Goal: Use online tool/utility: Utilize a website feature to perform a specific function

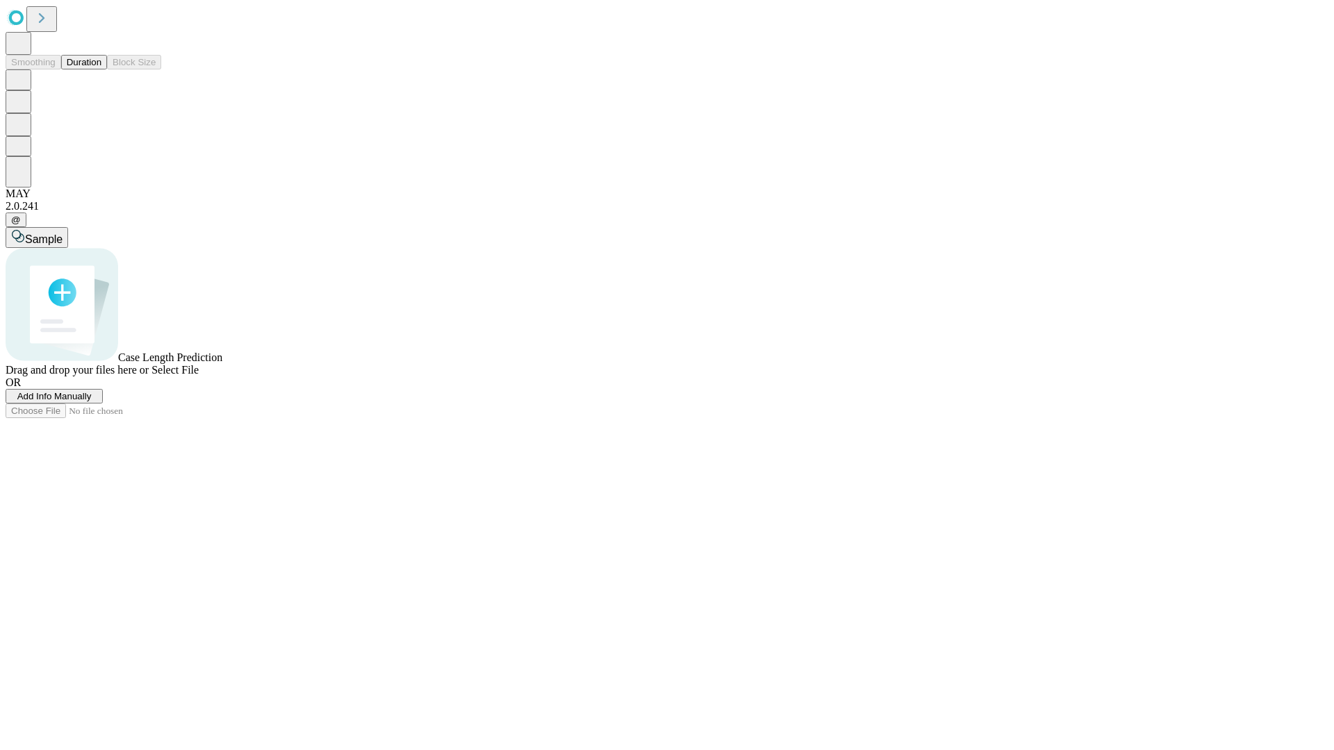
click at [101, 69] on button "Duration" at bounding box center [84, 62] width 46 height 15
click at [92, 401] on span "Add Info Manually" at bounding box center [54, 396] width 74 height 10
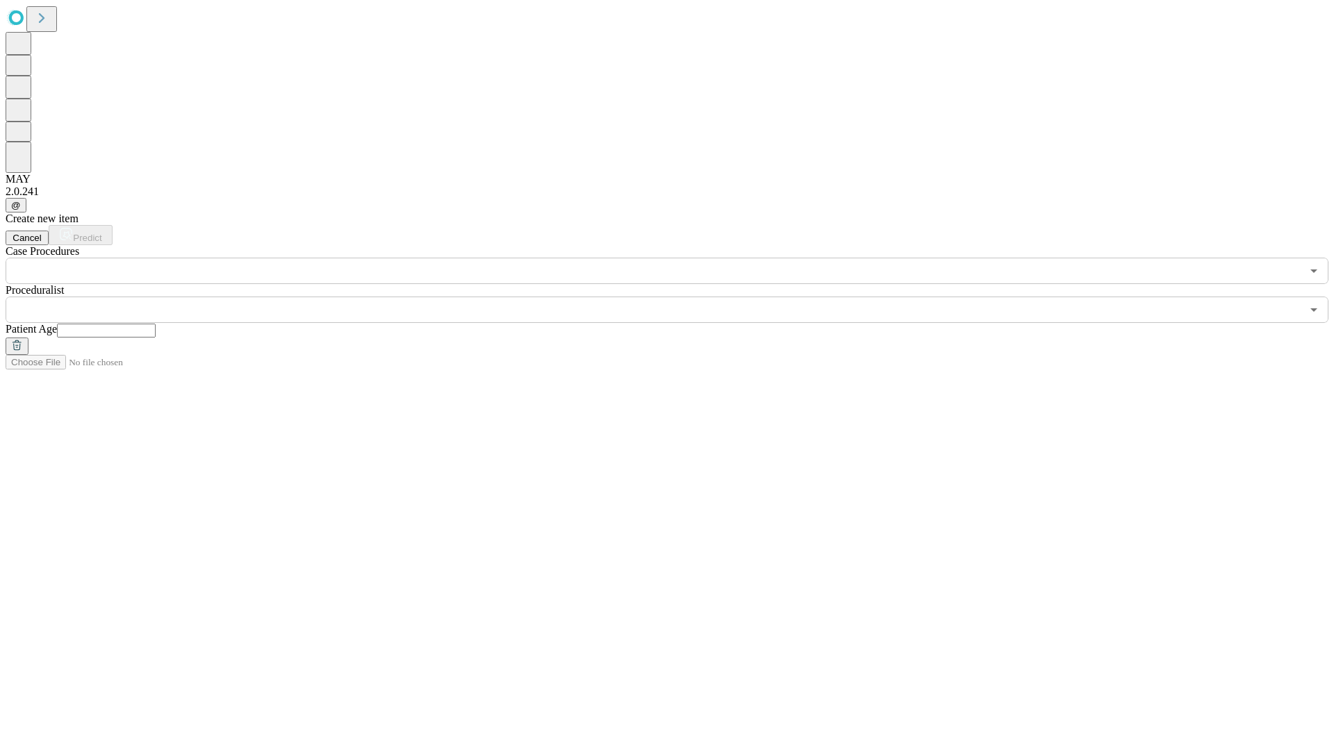
click at [156, 324] on input "text" at bounding box center [106, 331] width 99 height 14
type input "**"
click at [676, 297] on input "text" at bounding box center [653, 310] width 1295 height 26
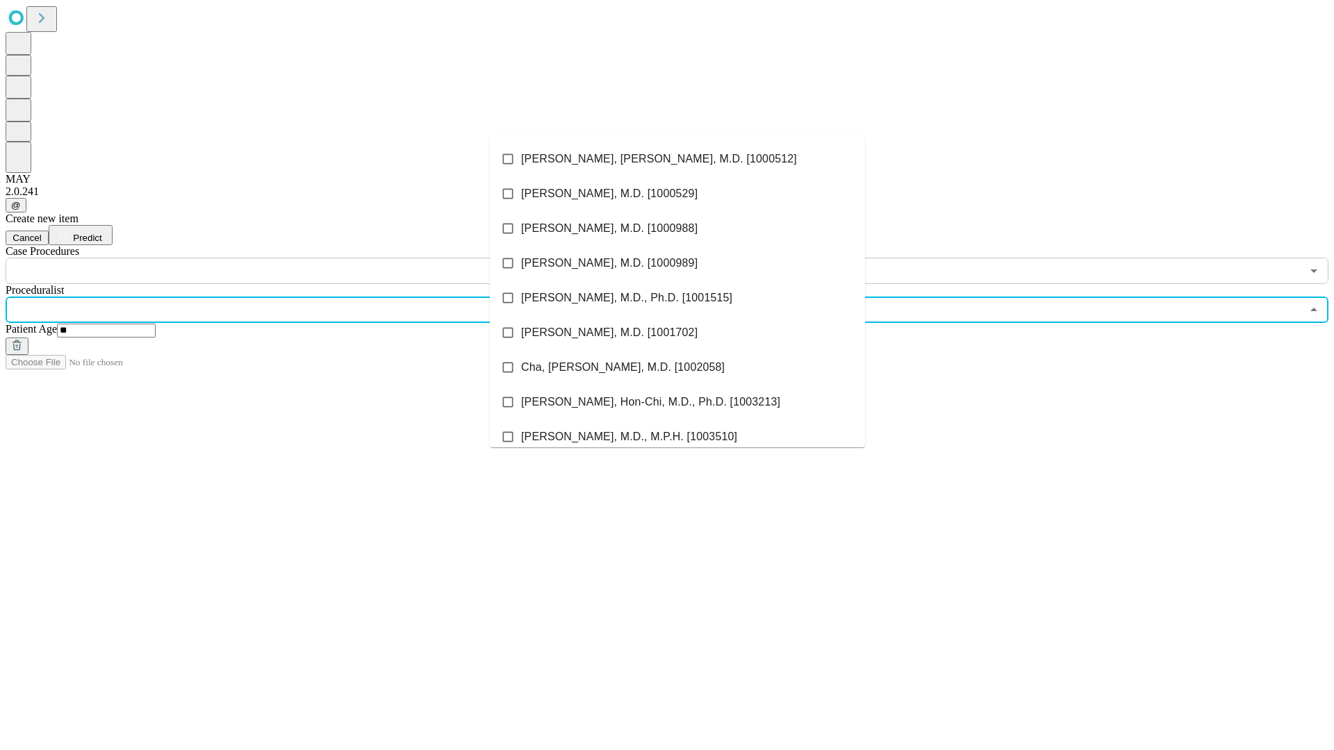
click at [677, 159] on li "[PERSON_NAME], [PERSON_NAME], M.D. [1000512]" at bounding box center [677, 159] width 375 height 35
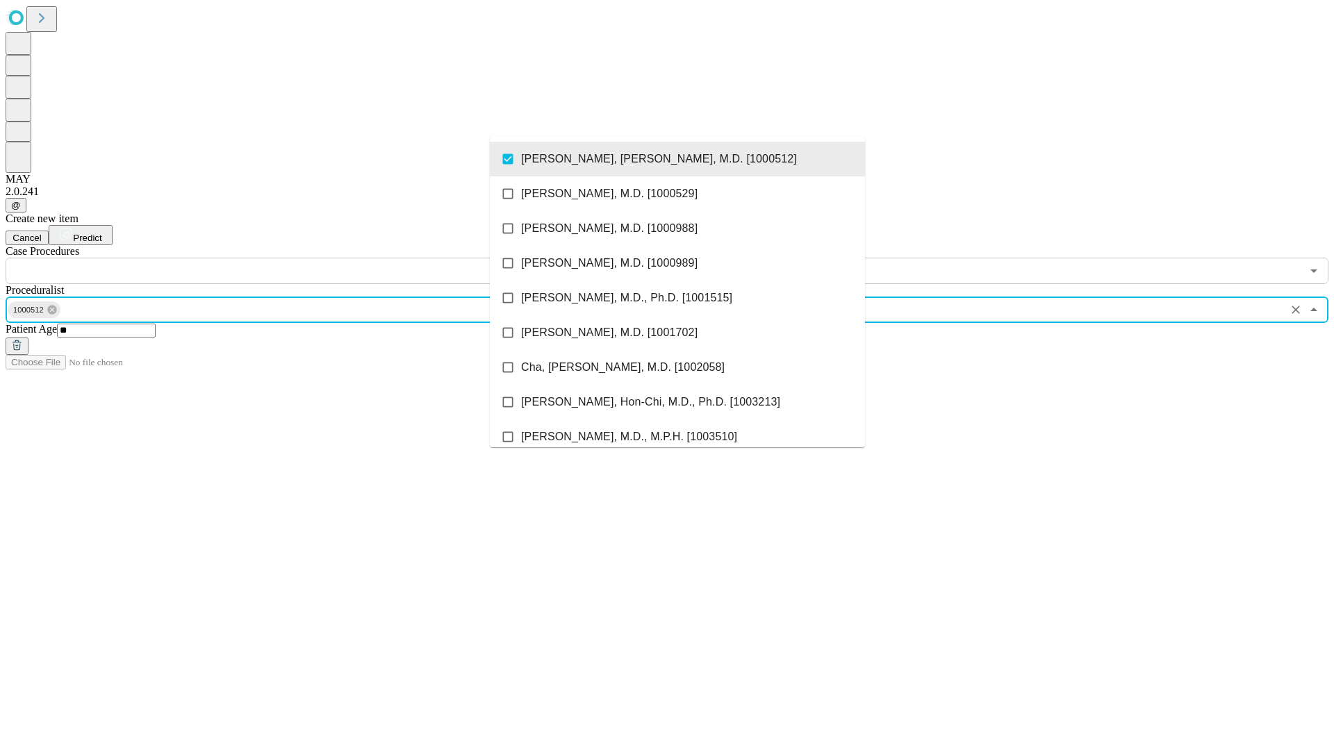
click at [292, 258] on input "text" at bounding box center [653, 271] width 1295 height 26
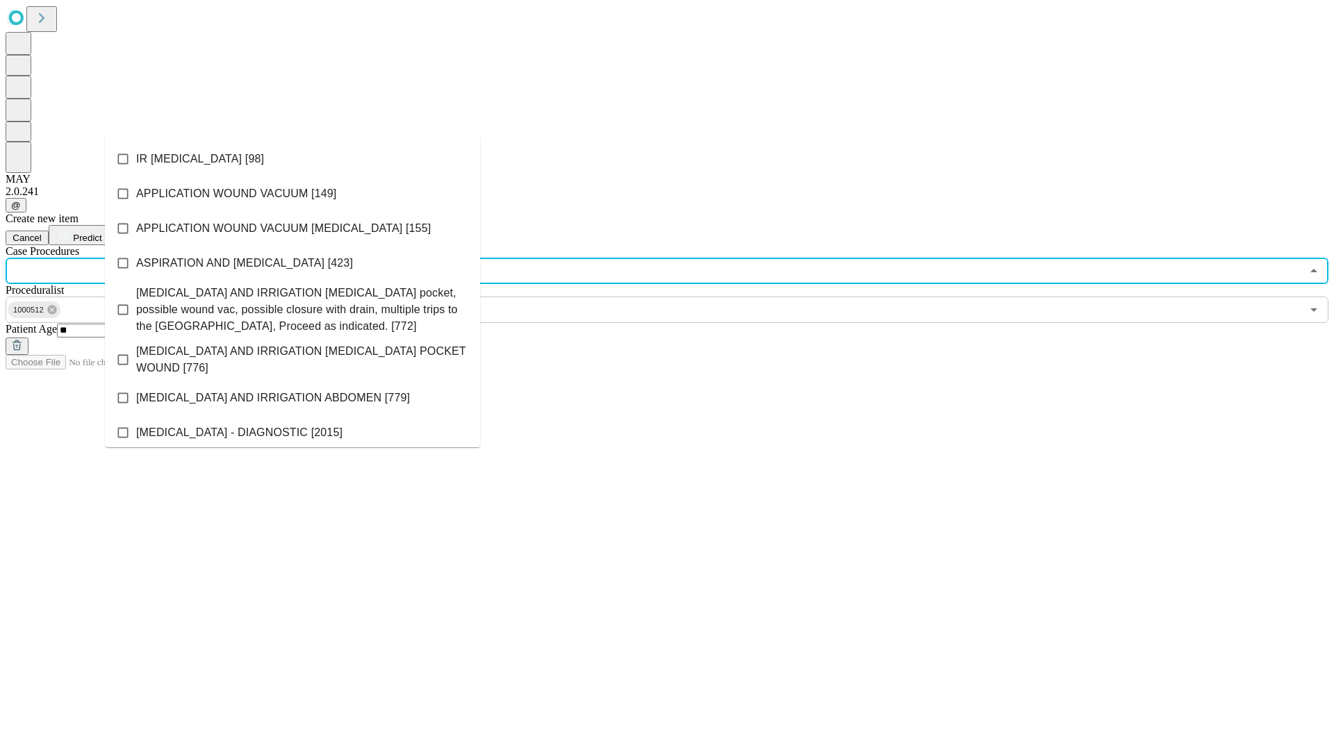
click at [292, 159] on li "IR [MEDICAL_DATA] [98]" at bounding box center [292, 159] width 375 height 35
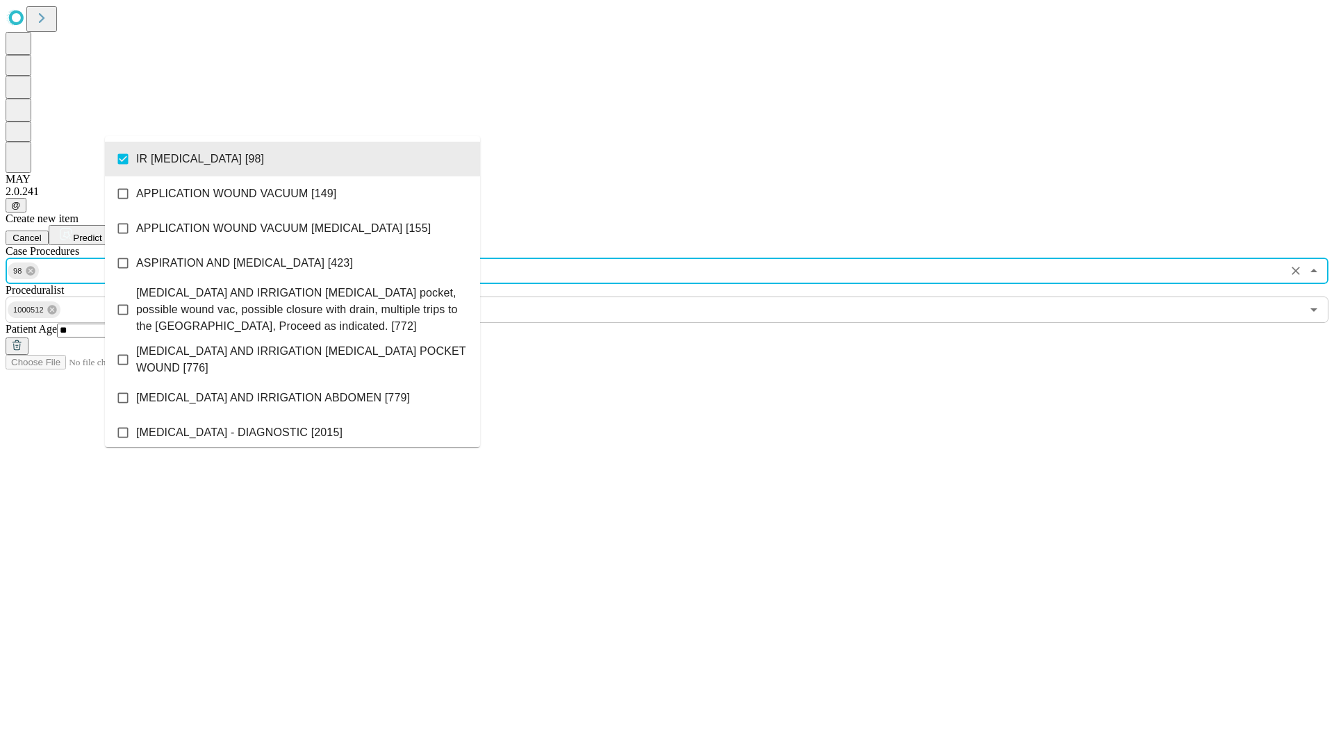
click at [101, 233] on span "Predict" at bounding box center [87, 238] width 28 height 10
